Goal: Task Accomplishment & Management: Complete application form

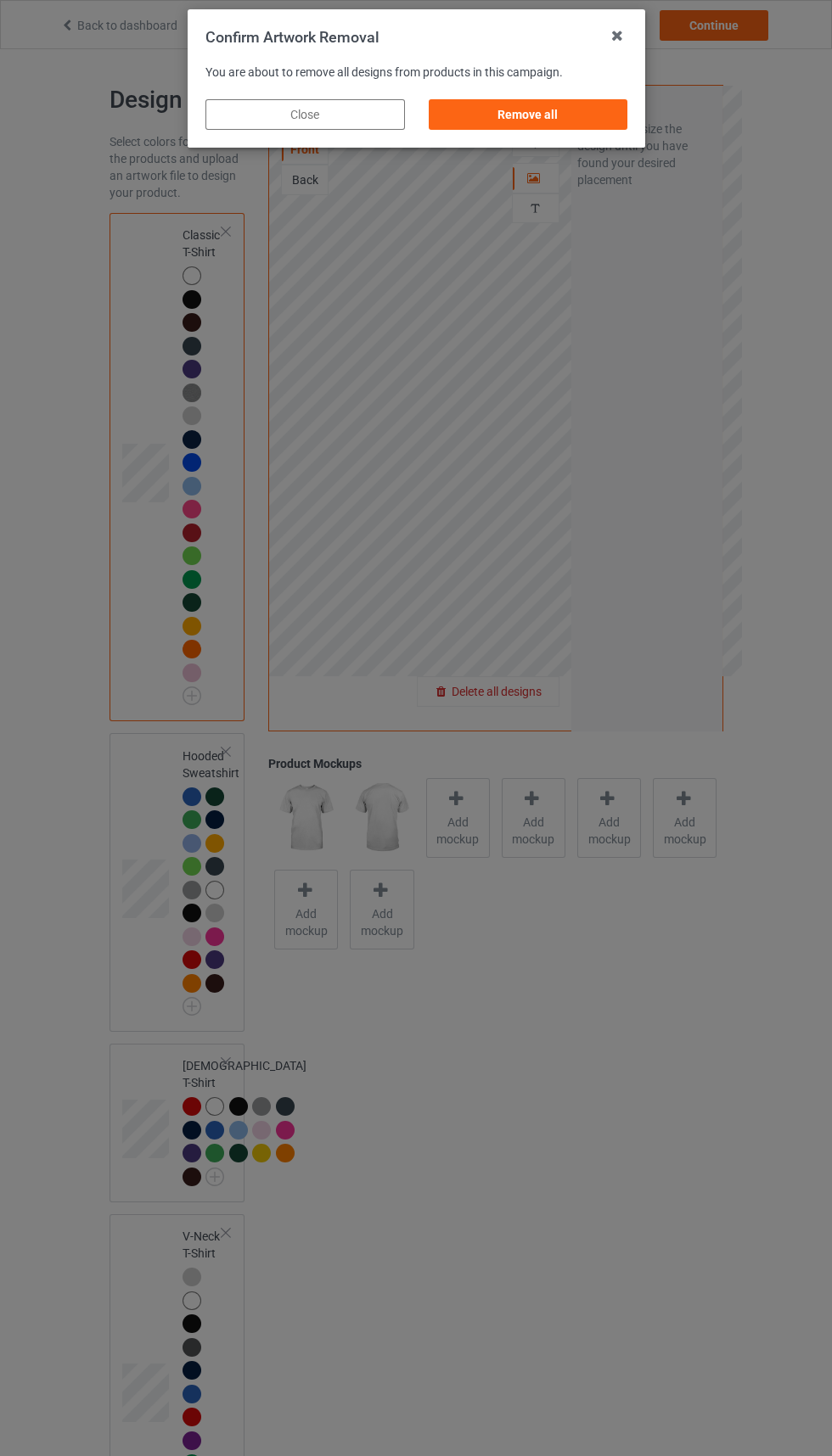
click at [566, 108] on div "Remove all" at bounding box center [527, 114] width 200 height 30
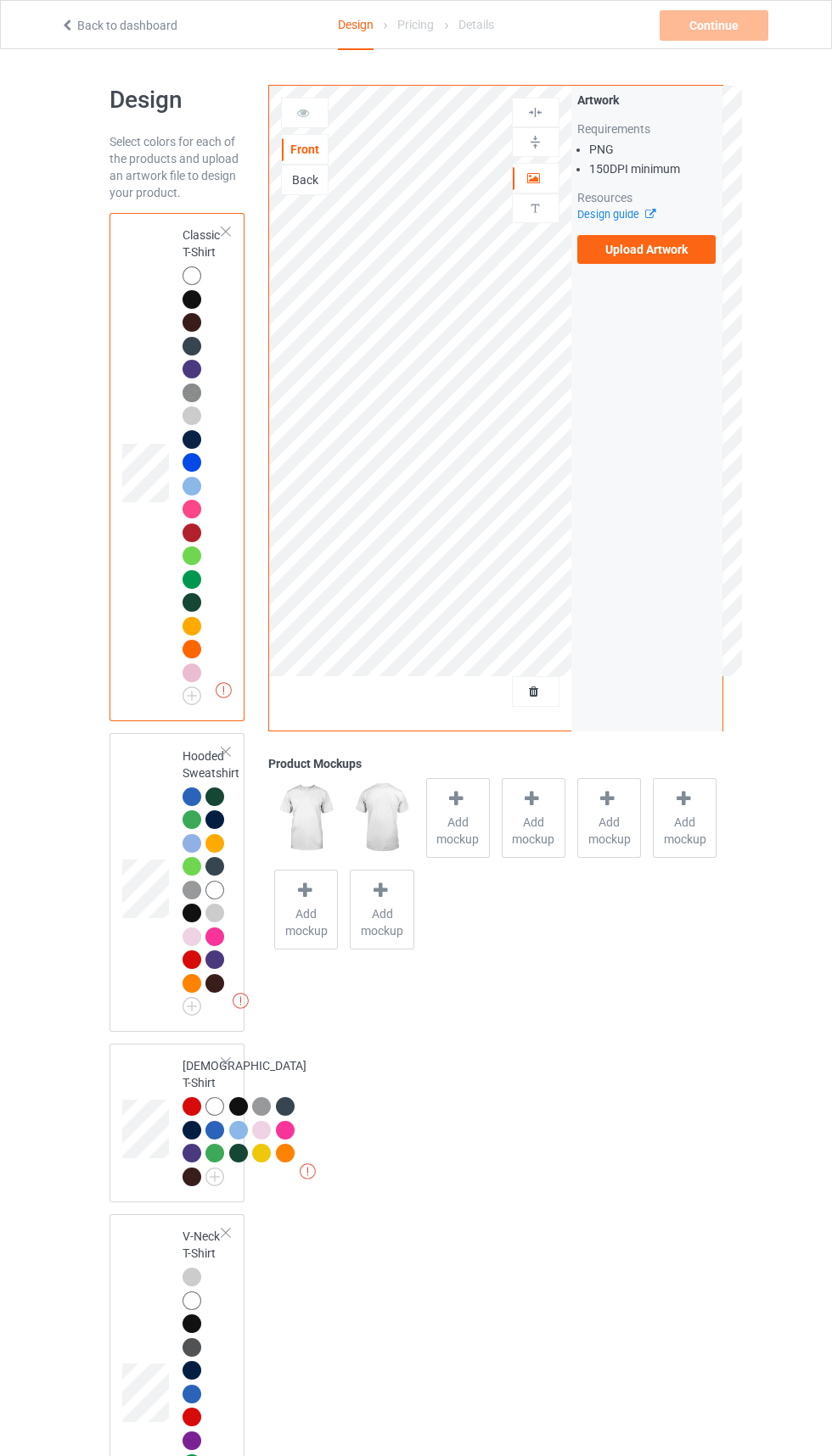
click at [679, 253] on label "Upload Artwork" at bounding box center [646, 249] width 139 height 29
click at [0, 0] on input "Upload Artwork" at bounding box center [0, 0] width 0 height 0
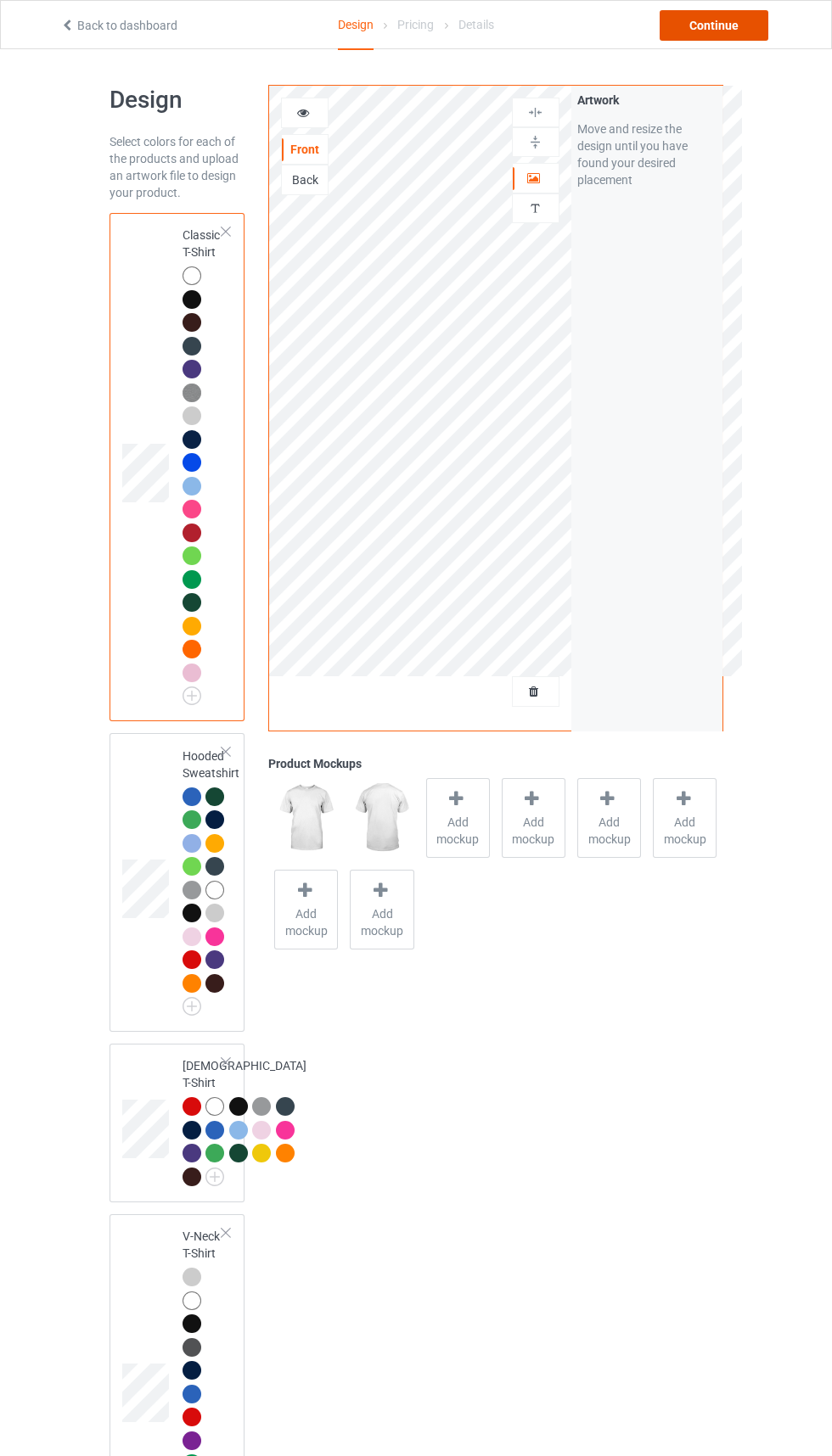
click at [725, 11] on div "Continue" at bounding box center [714, 26] width 109 height 30
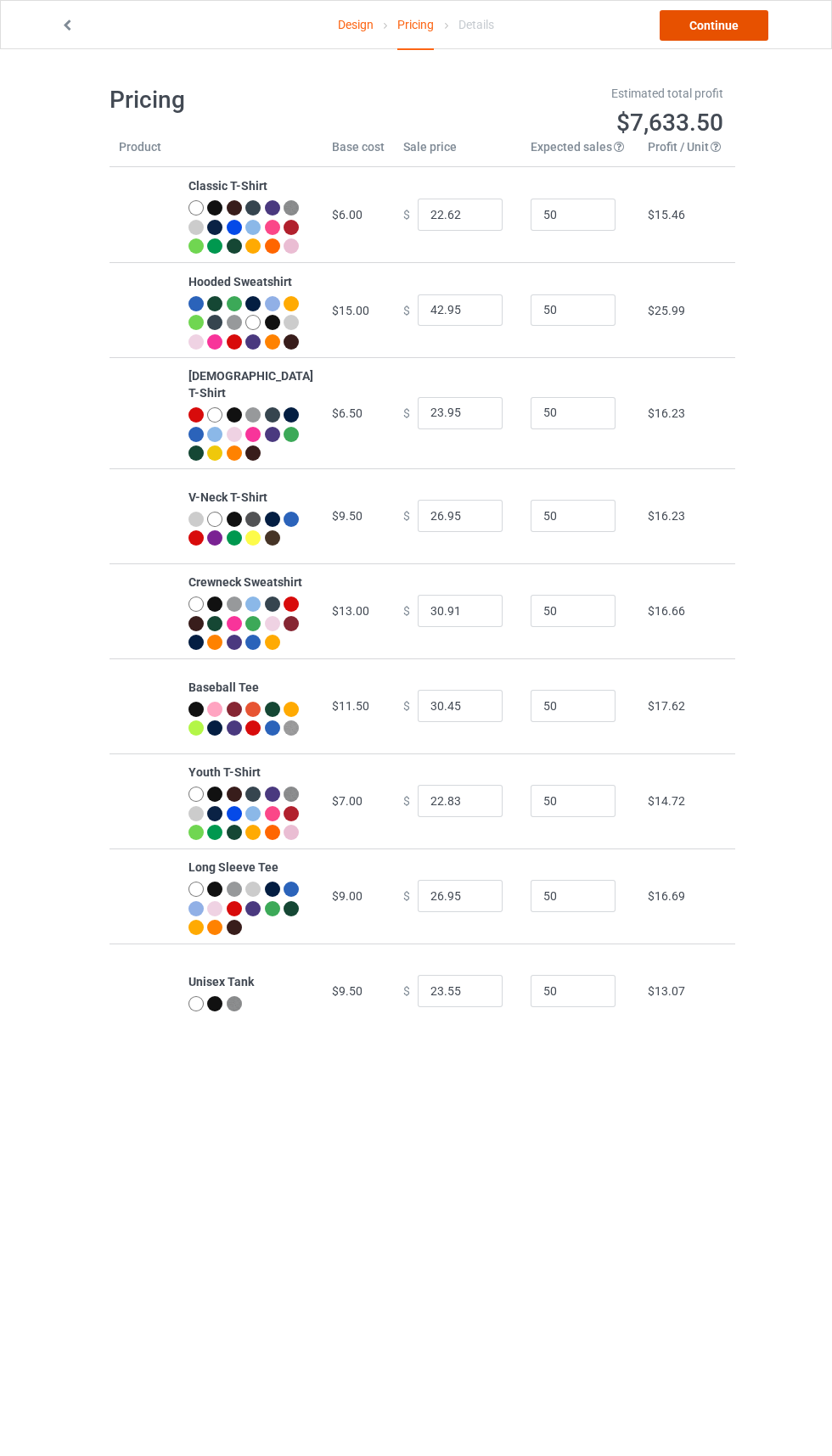
click at [710, 25] on link "Continue" at bounding box center [714, 26] width 109 height 30
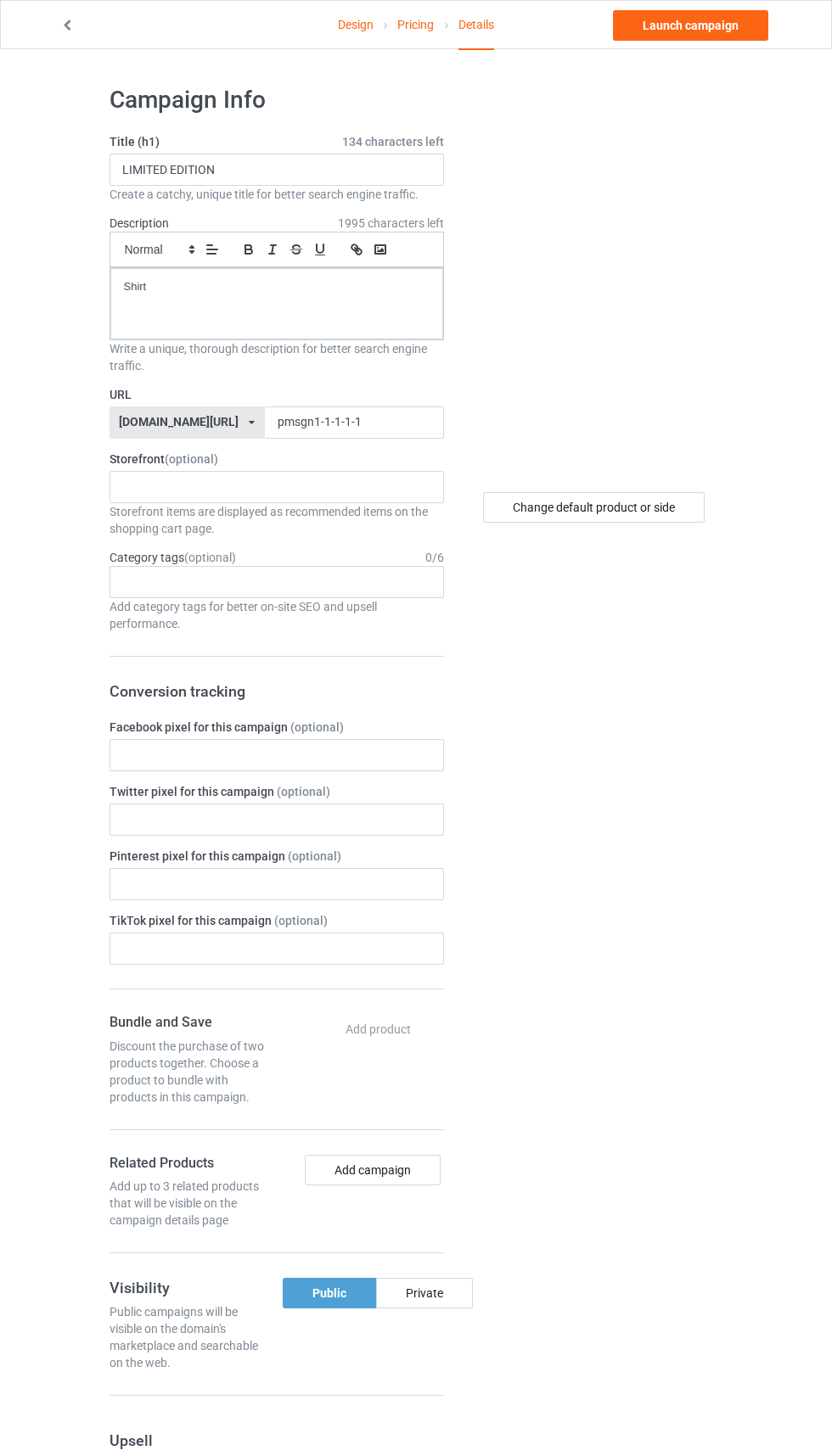
click at [398, 394] on label "URL" at bounding box center [276, 395] width 334 height 17
click at [352, 423] on input "pmsgn1-1-1-1-1" at bounding box center [354, 423] width 179 height 32
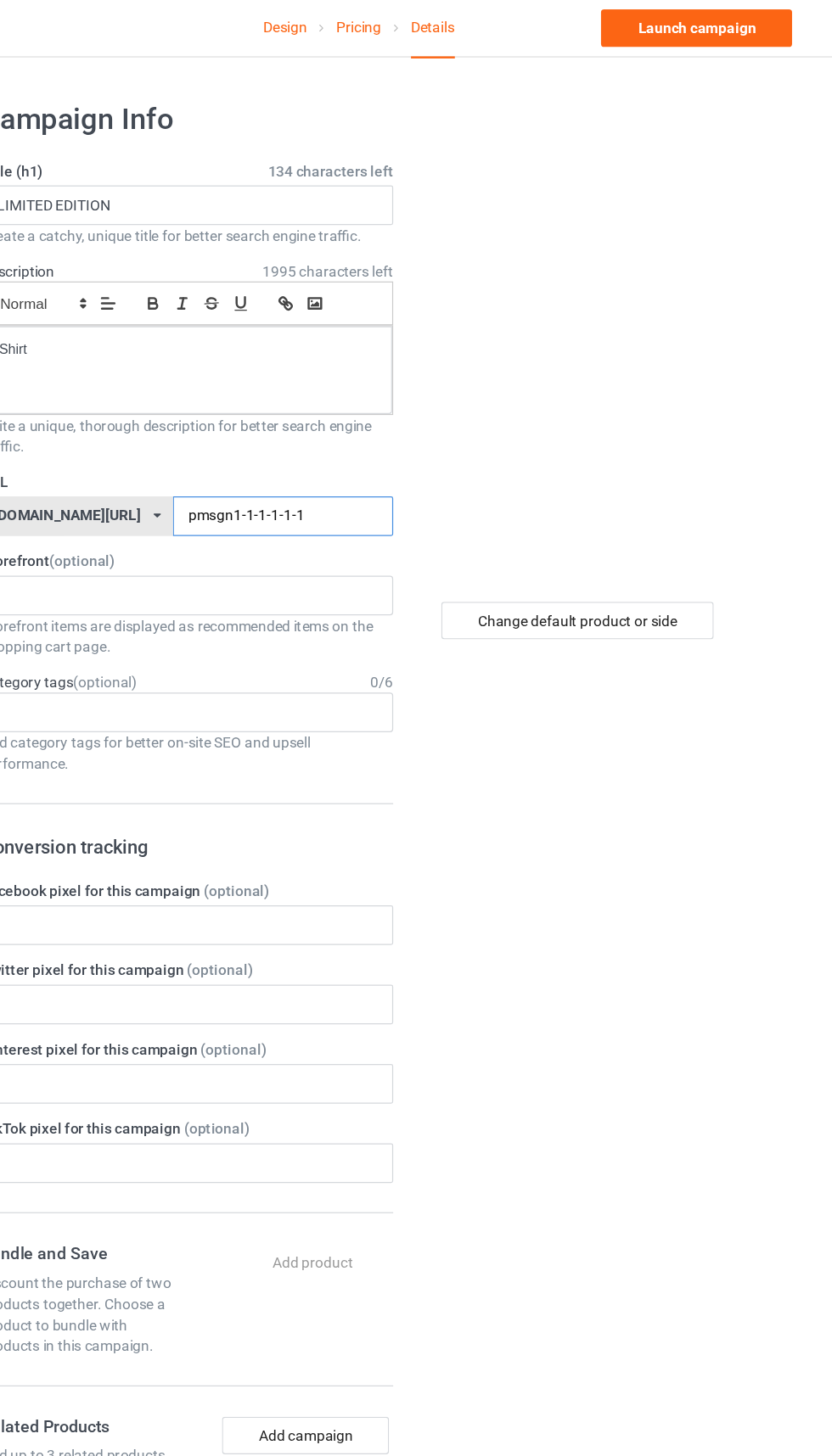
type input "pmsgn1-1-1-1-1-1"
click at [674, 516] on div "Change default product or side" at bounding box center [593, 507] width 222 height 30
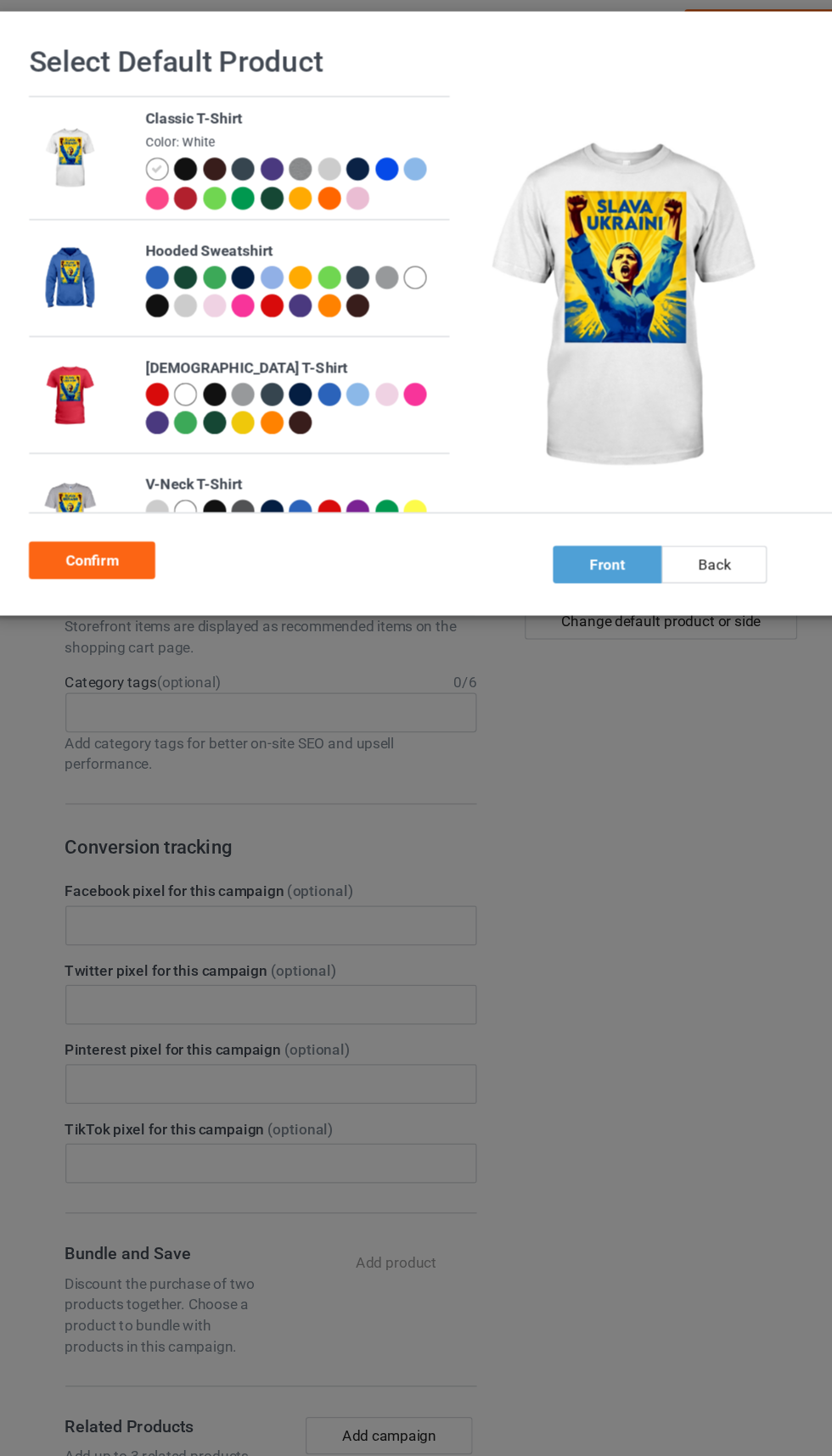
click at [215, 145] on div at bounding box center [209, 142] width 24 height 24
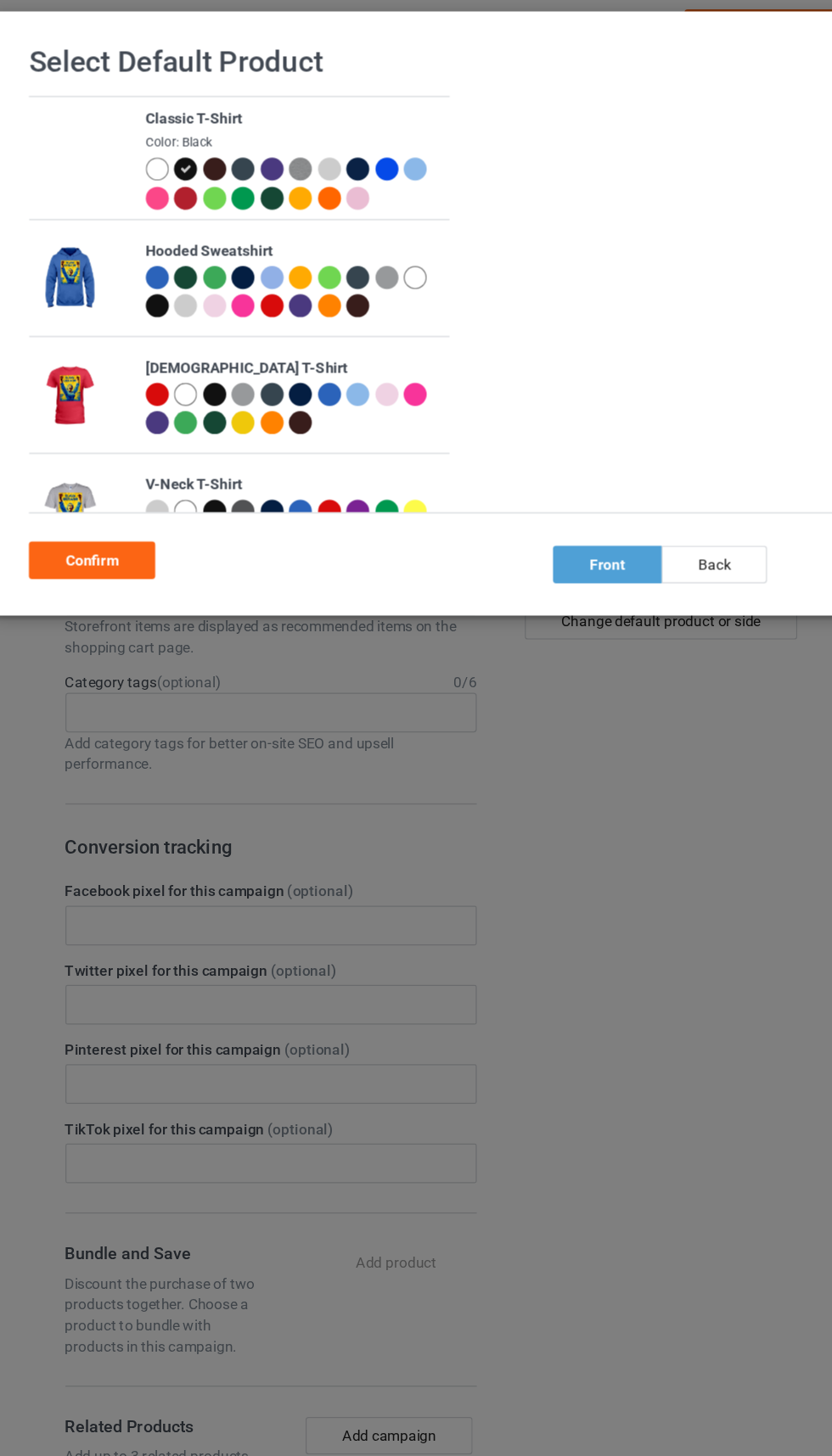
click at [138, 465] on div "Confirm" at bounding box center [131, 458] width 103 height 30
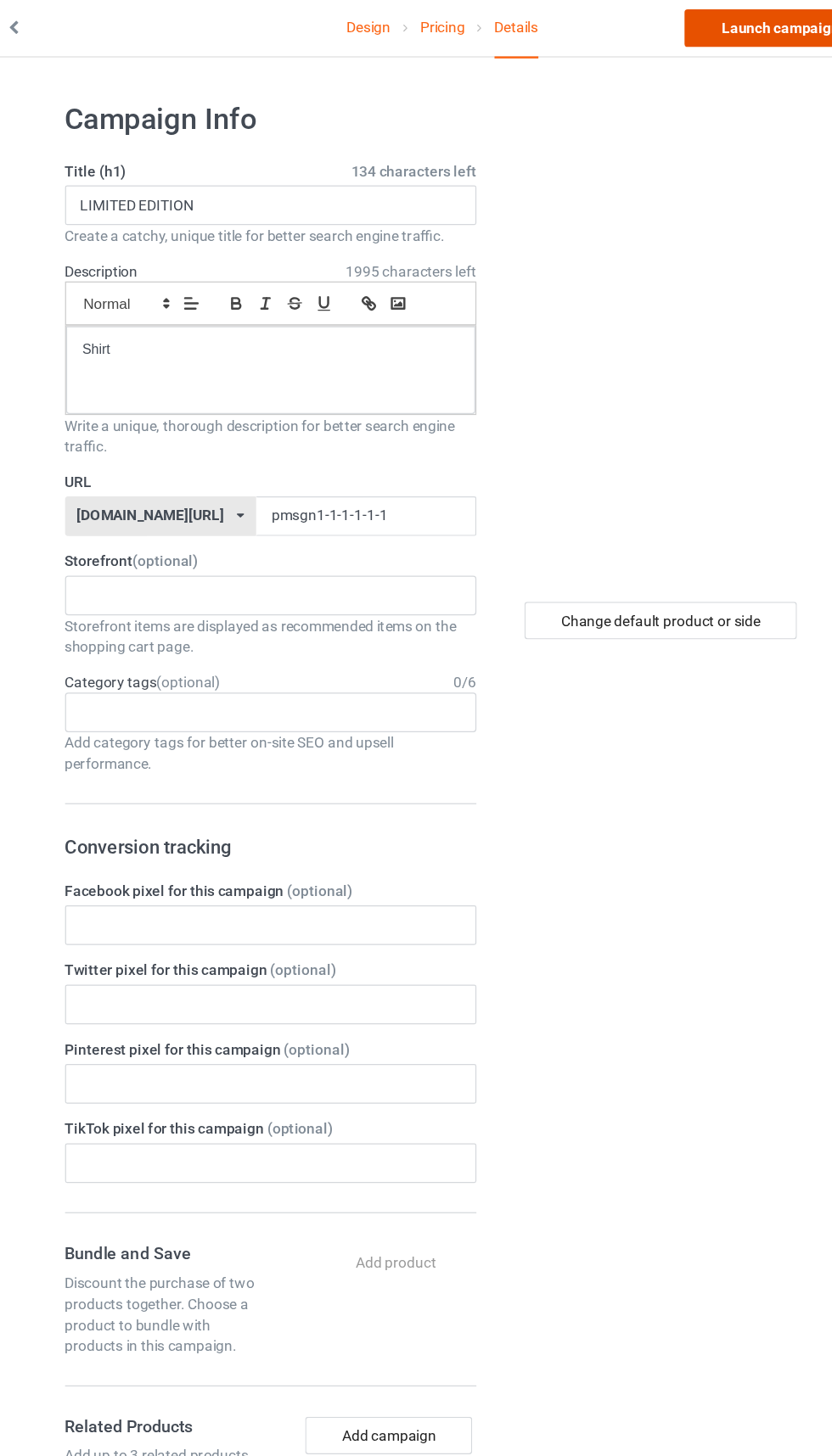
click at [683, 26] on link "Launch campaign" at bounding box center [690, 26] width 155 height 30
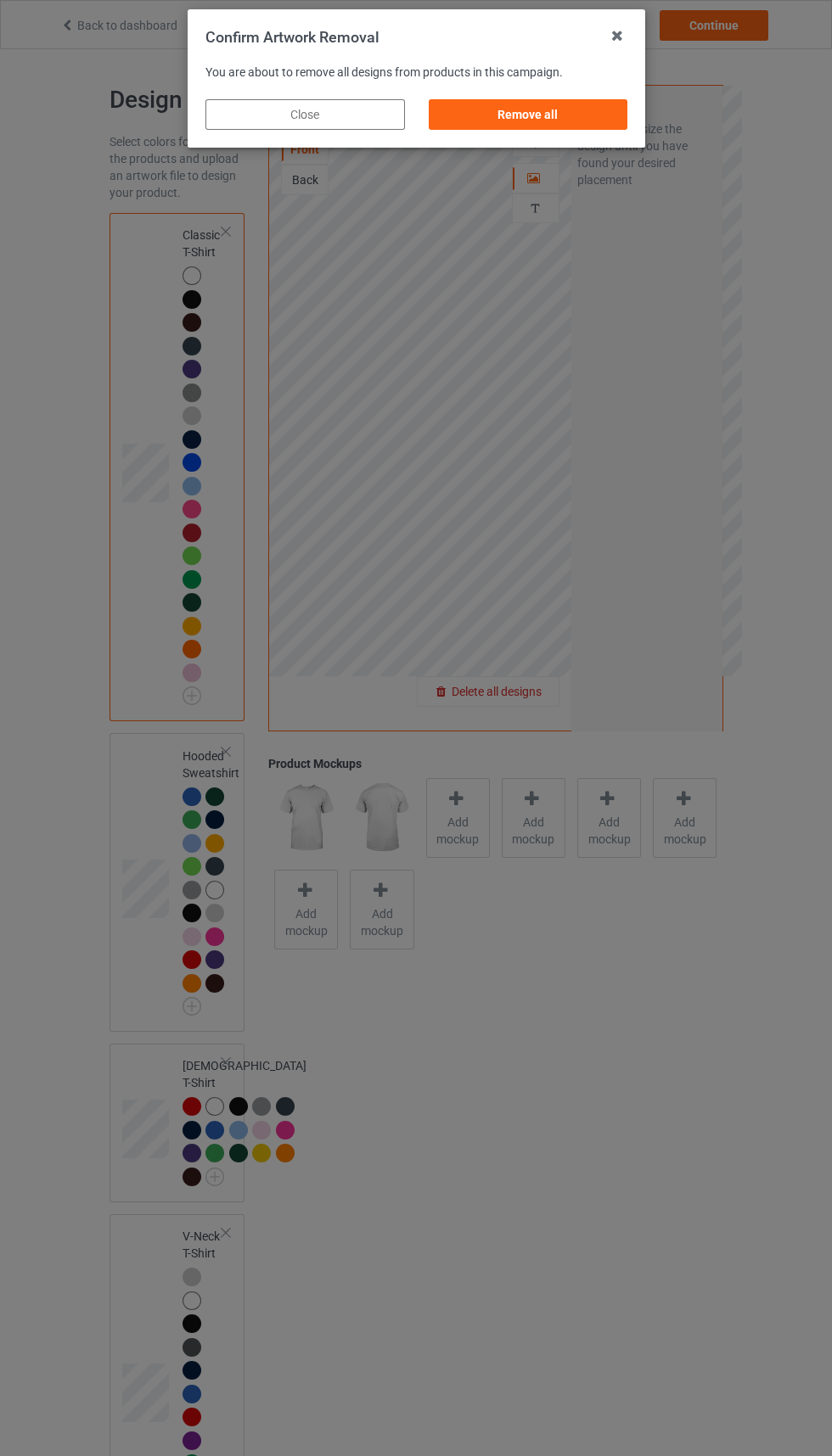
click at [525, 105] on div "Remove all" at bounding box center [527, 114] width 200 height 30
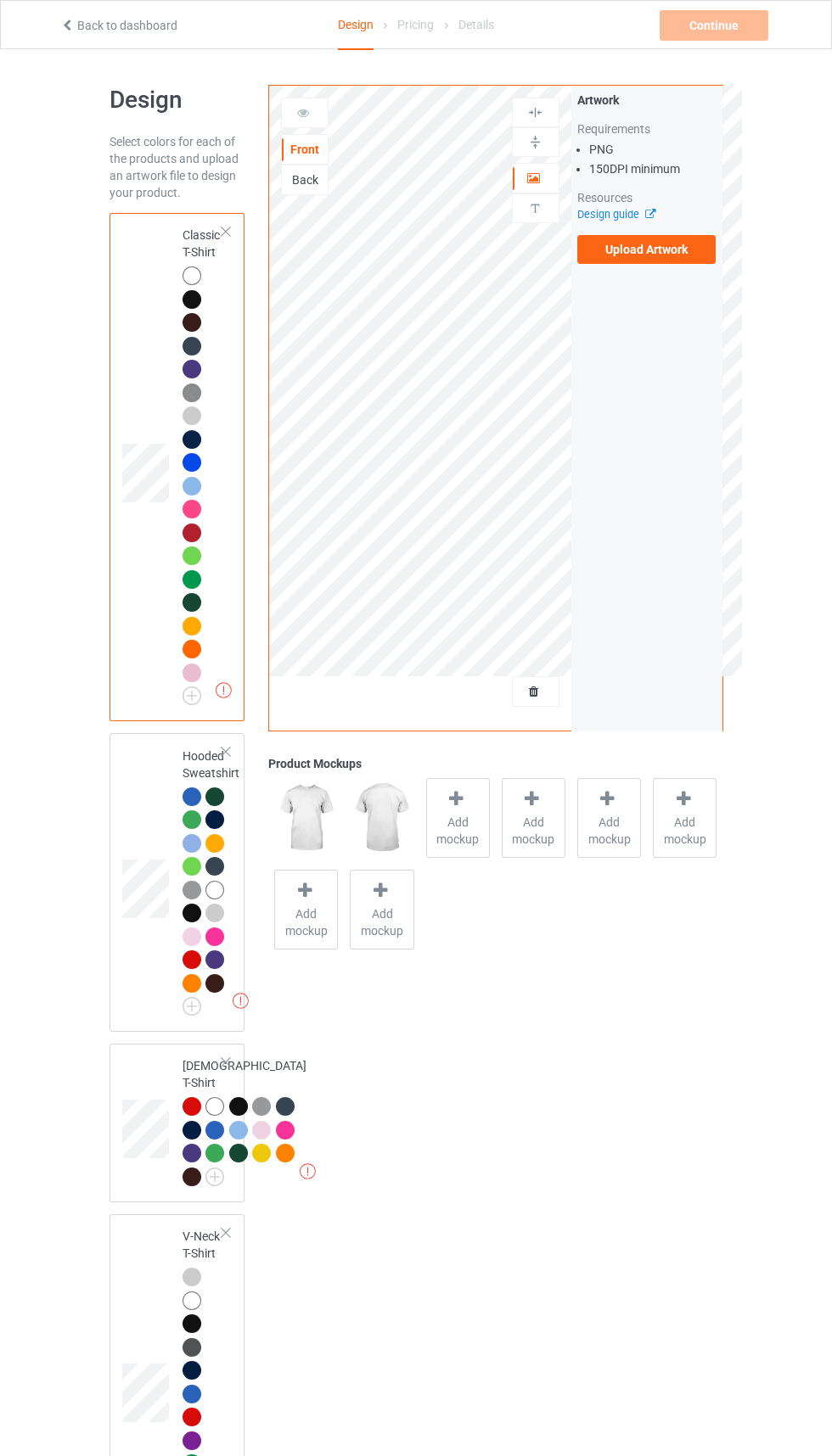
click at [679, 257] on label "Upload Artwork" at bounding box center [646, 249] width 139 height 29
click at [0, 0] on input "Upload Artwork" at bounding box center [0, 0] width 0 height 0
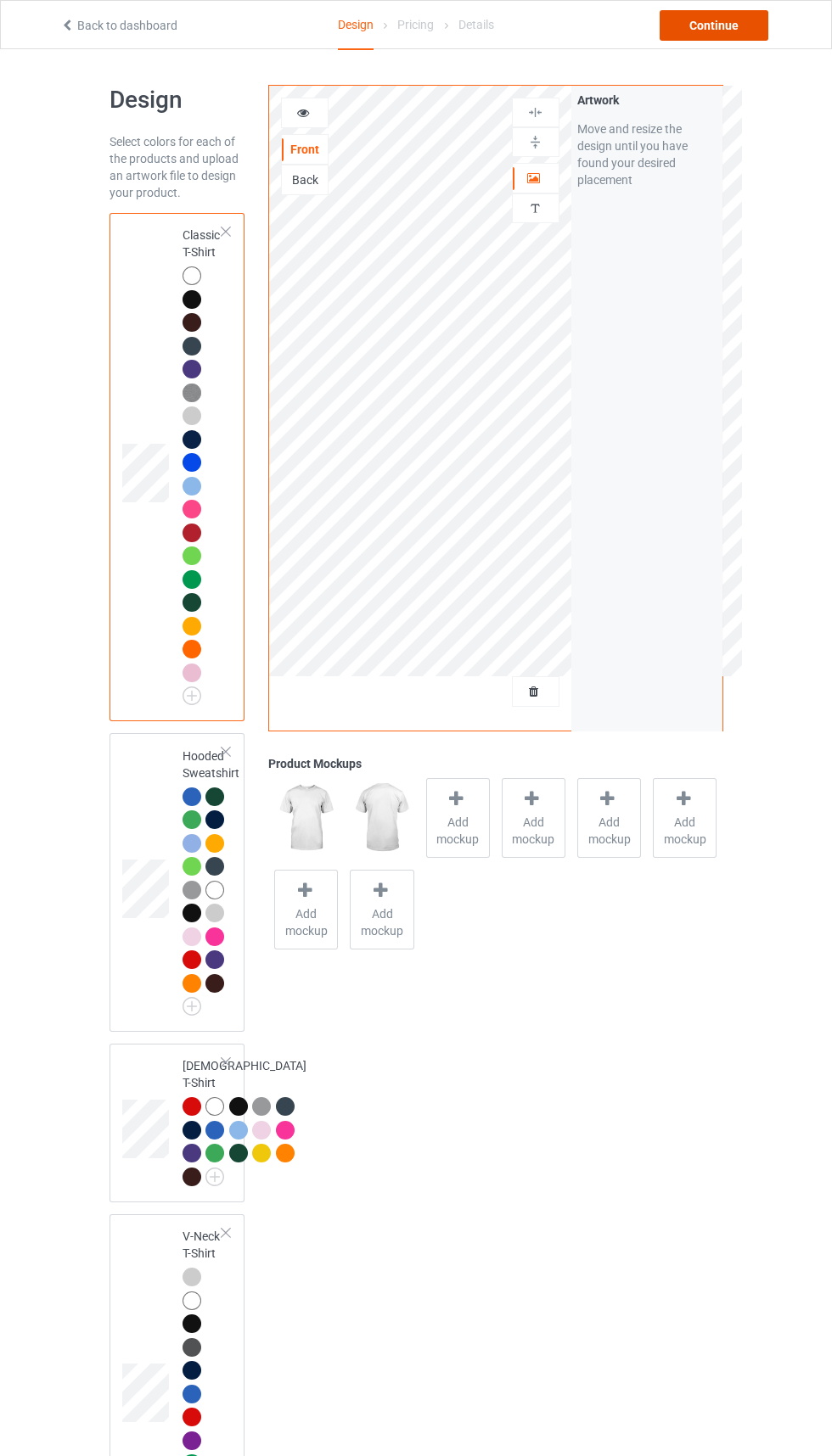
click at [722, 35] on div "Continue" at bounding box center [714, 26] width 109 height 30
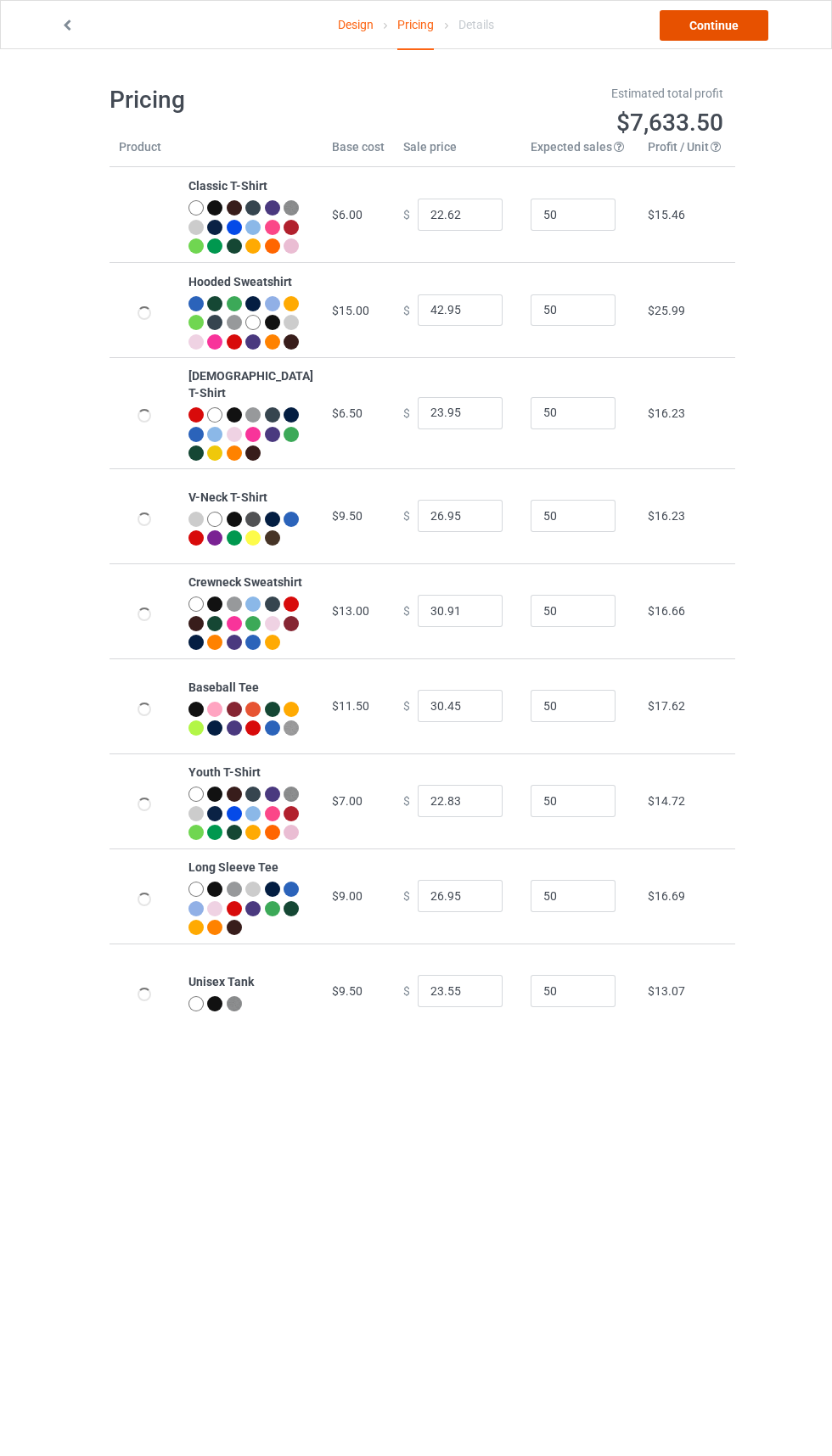
click at [733, 28] on link "Continue" at bounding box center [714, 26] width 109 height 30
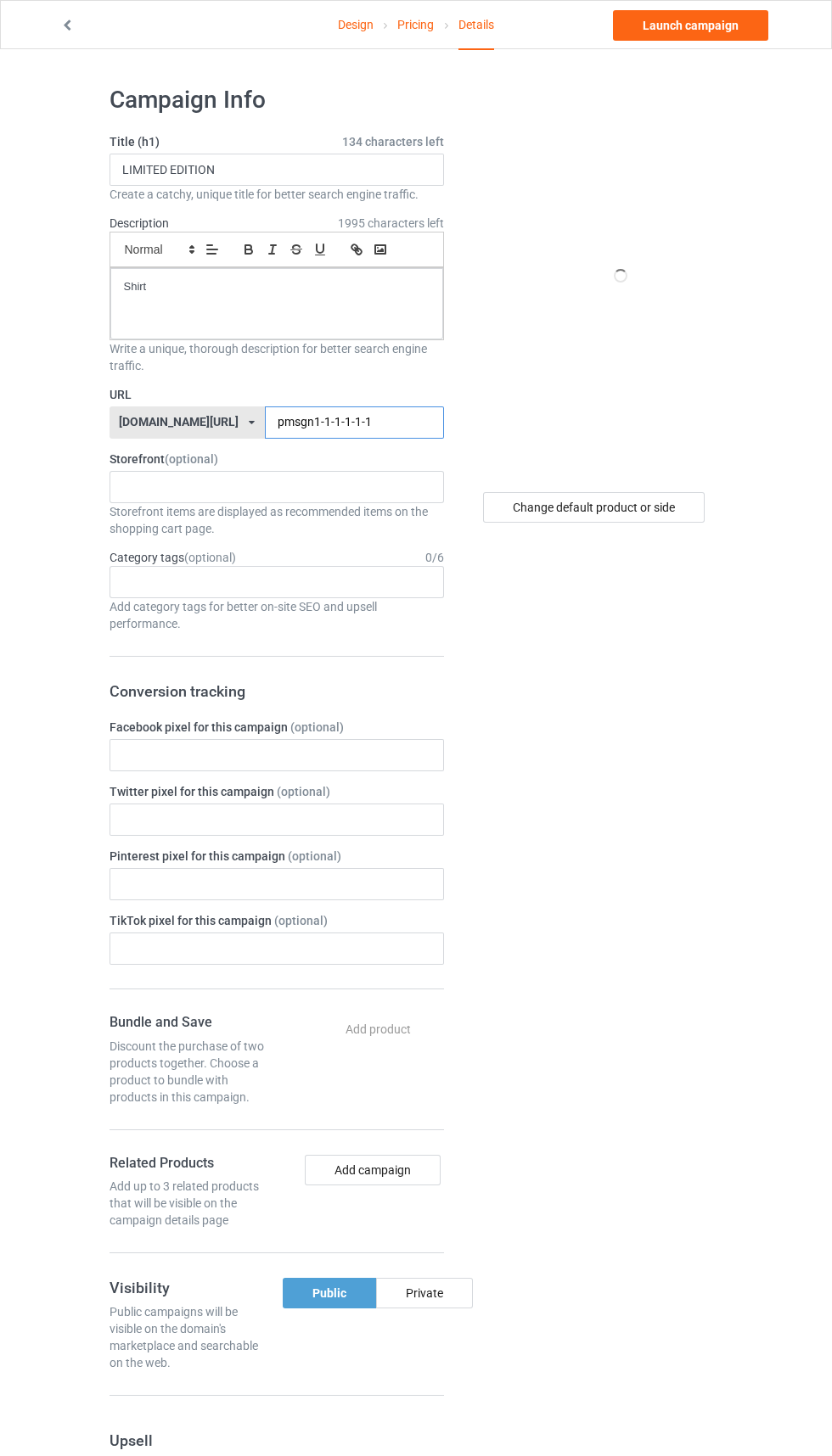
click at [380, 423] on input "pmsgn1-1-1-1-1-1" at bounding box center [354, 423] width 179 height 32
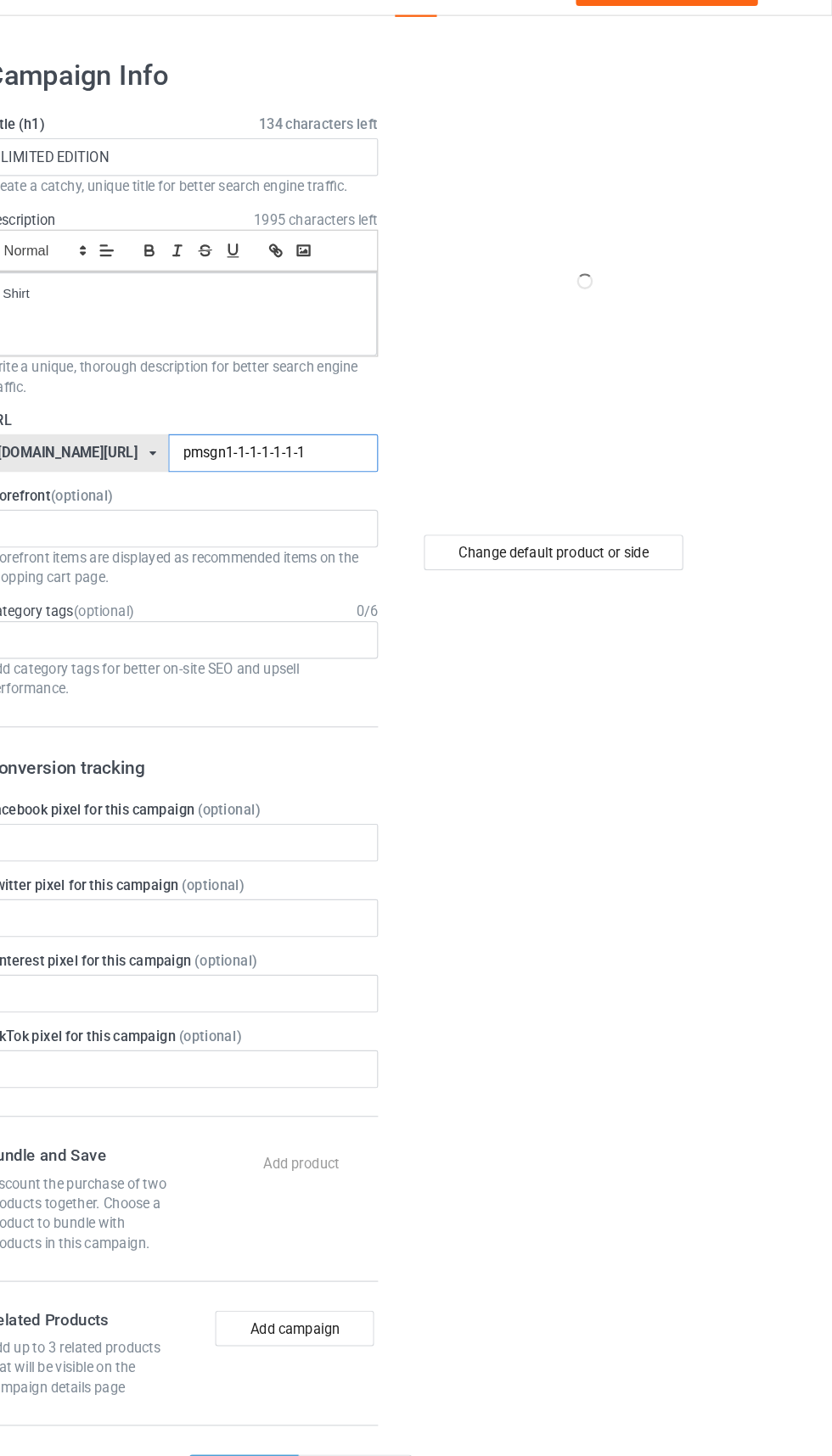
type input "pmsgn1-1-1-1-1-1-1"
click at [642, 506] on div "Change default product or side" at bounding box center [593, 507] width 222 height 30
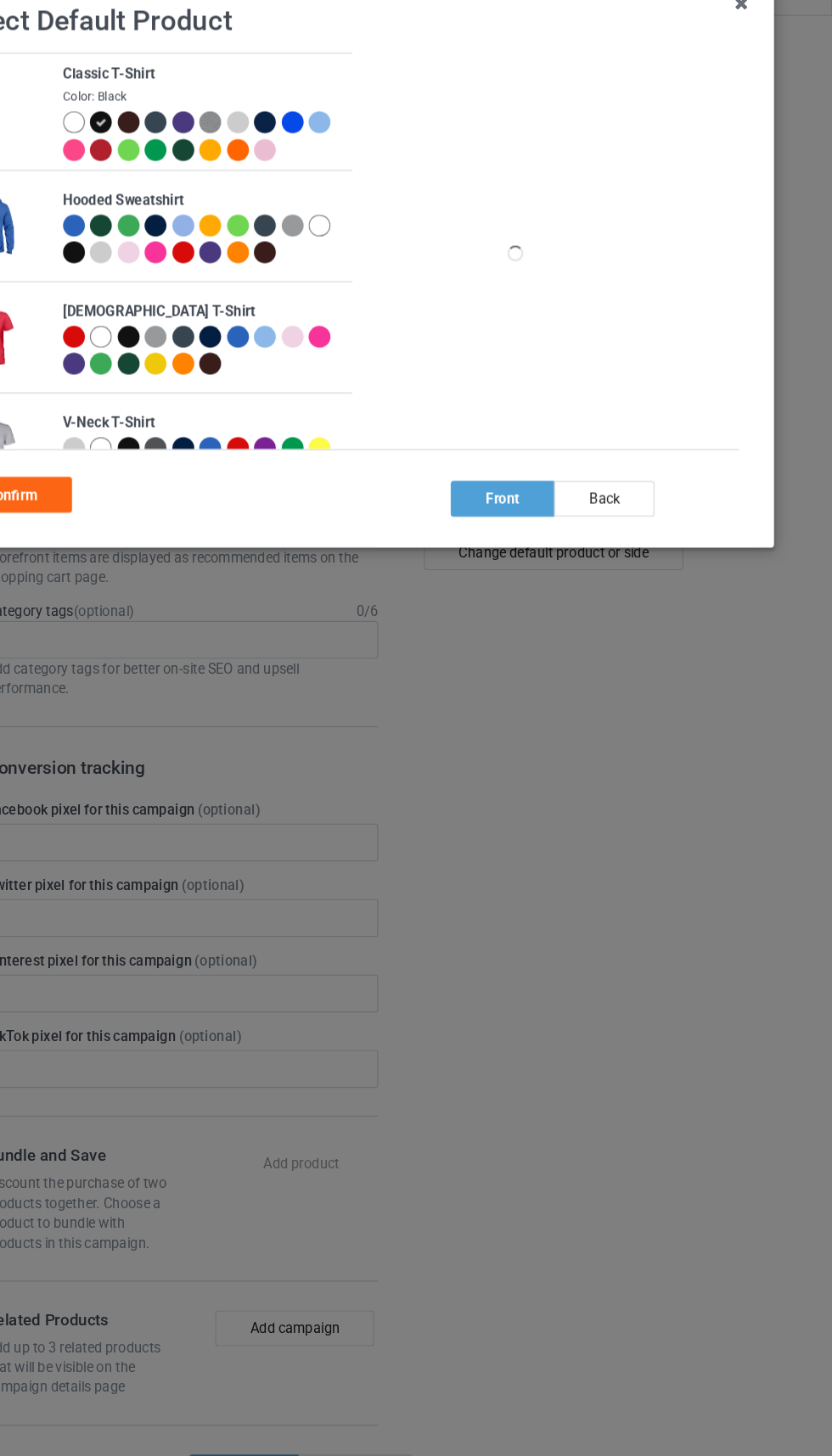
click at [181, 137] on div at bounding box center [185, 140] width 19 height 19
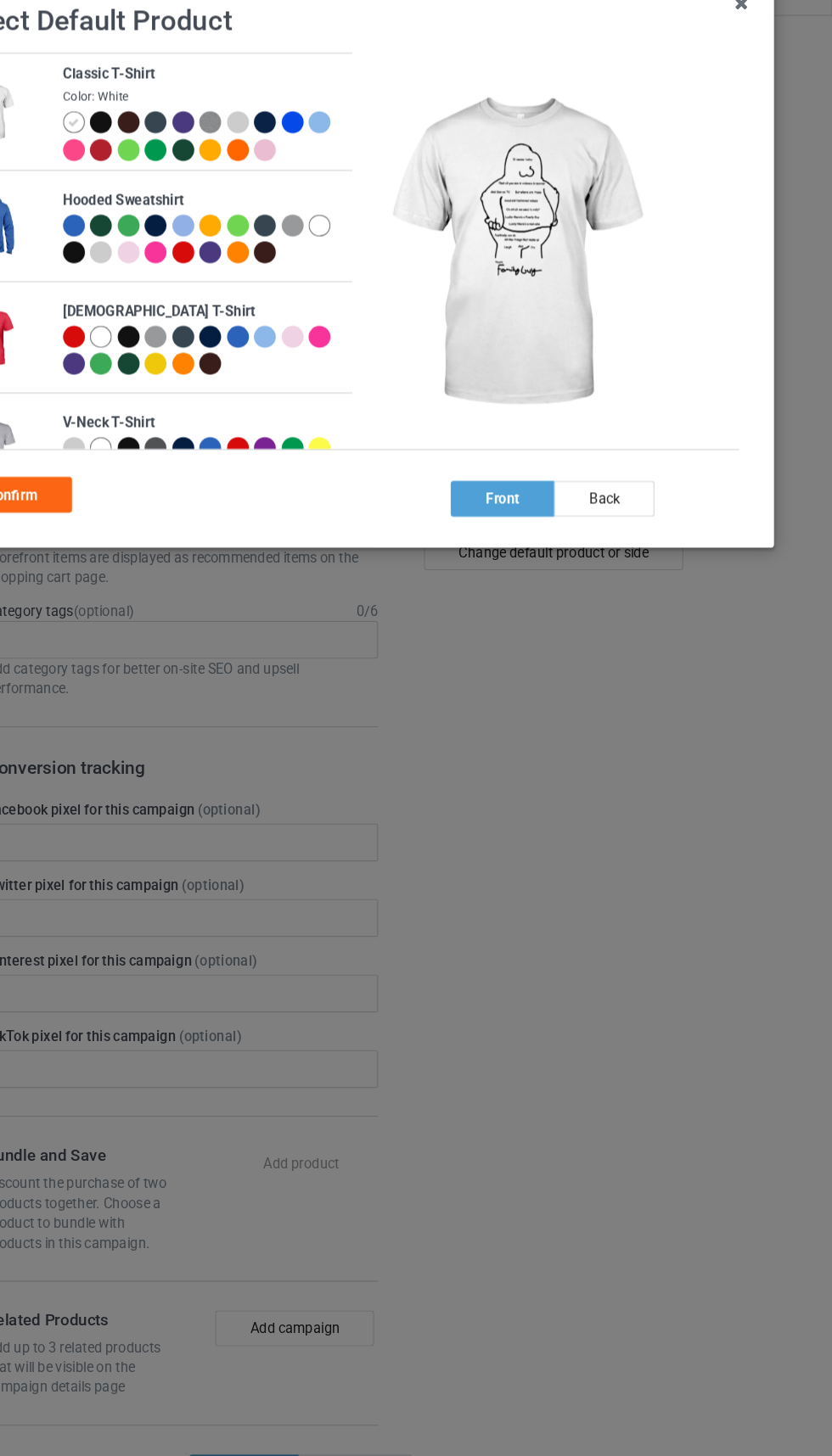
click at [135, 459] on div "Confirm" at bounding box center [131, 458] width 103 height 30
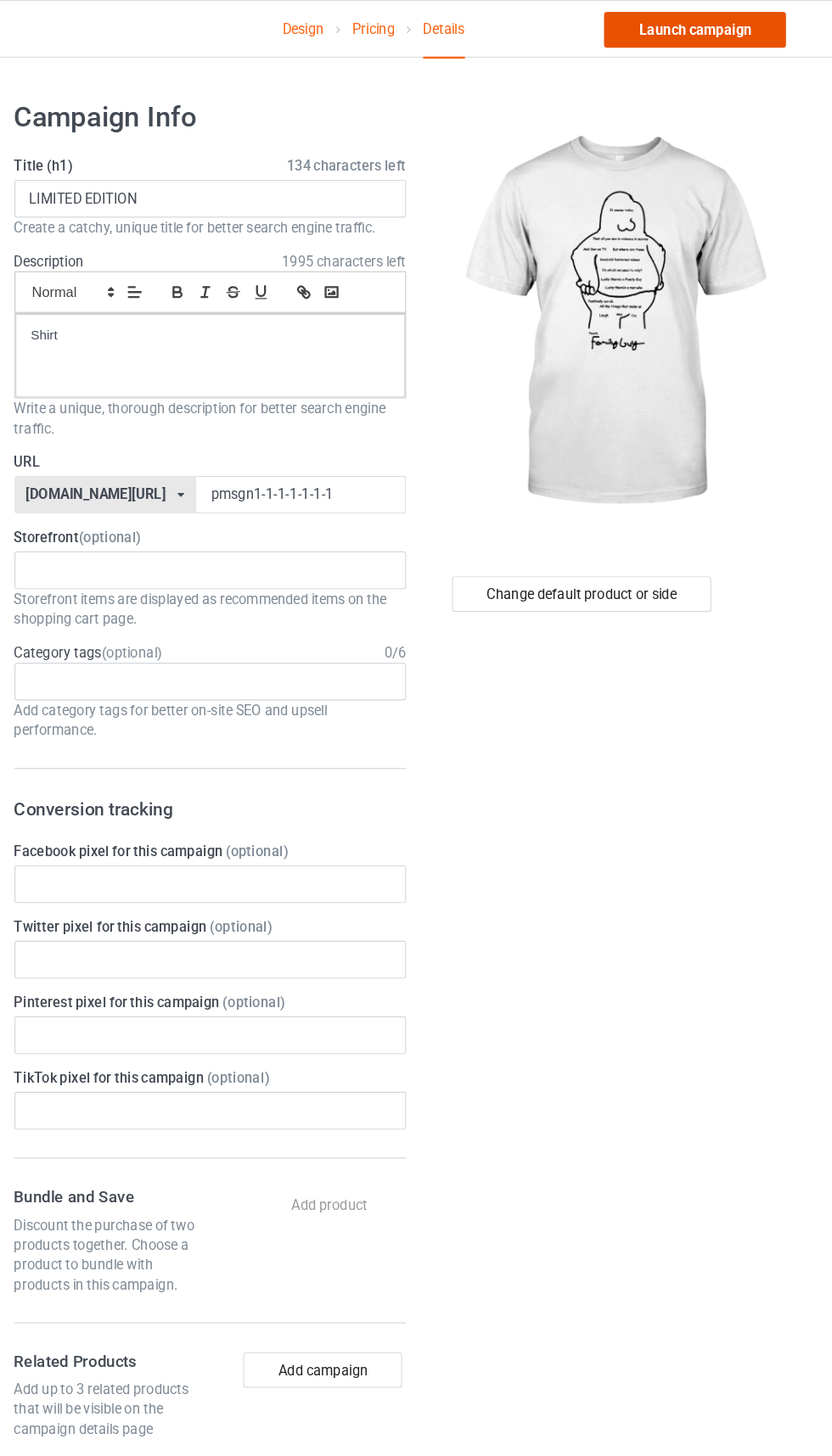
click at [706, 32] on link "Launch campaign" at bounding box center [690, 26] width 155 height 30
